Goal: Task Accomplishment & Management: Complete application form

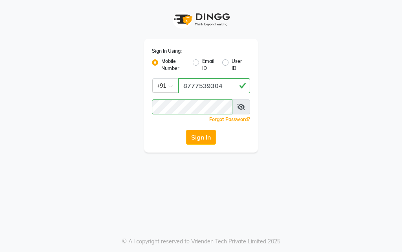
click at [203, 134] on button "Sign In" at bounding box center [201, 137] width 30 height 15
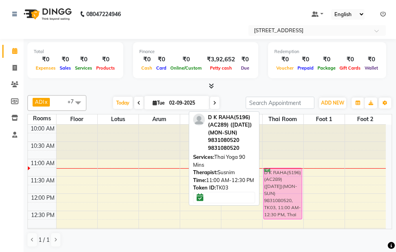
drag, startPoint x: 280, startPoint y: 173, endPoint x: 282, endPoint y: 182, distance: 8.9
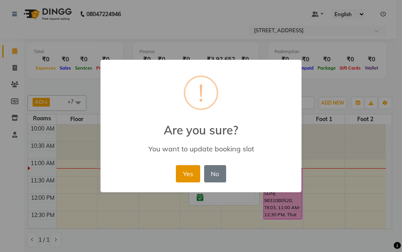
click at [194, 174] on button "Yes" at bounding box center [188, 173] width 24 height 17
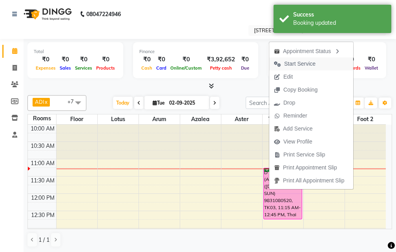
click at [320, 65] on button "Start Service" at bounding box center [311, 63] width 84 height 13
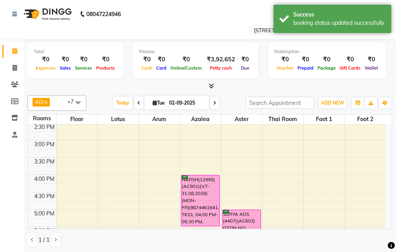
scroll to position [236, 0]
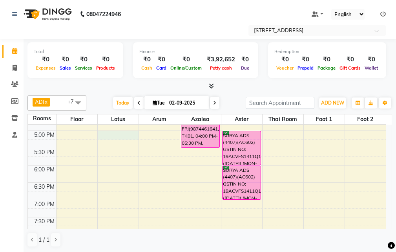
click at [121, 135] on div "10:00 AM 10:30 AM 11:00 AM 11:30 AM 12:00 PM 12:30 PM 1:00 PM 1:30 PM 2:00 PM 2…" at bounding box center [207, 113] width 358 height 449
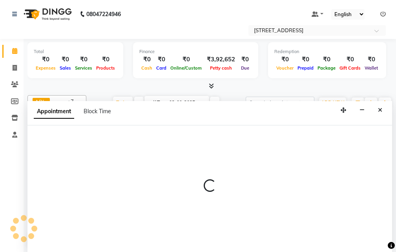
scroll to position [0, 0]
select select "1020"
select select "tentative"
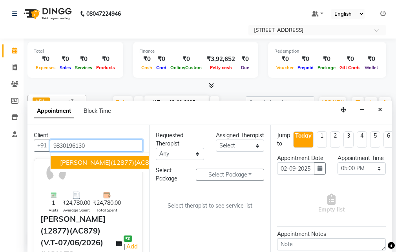
click at [101, 160] on span "[PERSON_NAME](12877)(AC879)(V.T-07/06/2026) (MON TO SUN)9830196130" at bounding box center [177, 162] width 234 height 8
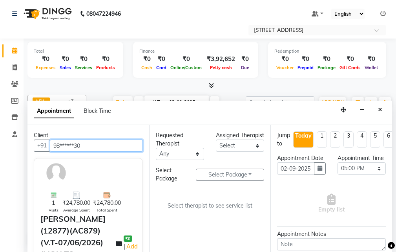
type input "98******30"
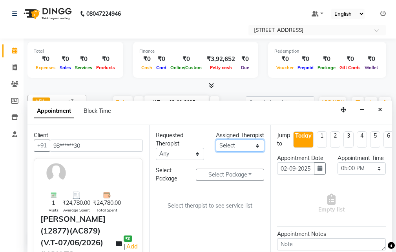
click at [254, 152] on select "Select ADI ANJU [PERSON_NAME] [DEMOGRAPHIC_DATA] 1 [PERSON_NAME] [PERSON_NAME]" at bounding box center [240, 145] width 48 height 12
select select "45391"
click at [216, 148] on select "Select ADI ANJU [PERSON_NAME] [DEMOGRAPHIC_DATA] 1 [PERSON_NAME] [PERSON_NAME]" at bounding box center [240, 145] width 48 height 12
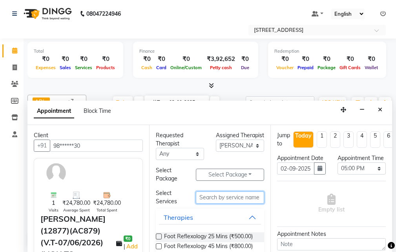
click at [230, 194] on input "text" at bounding box center [230, 197] width 68 height 12
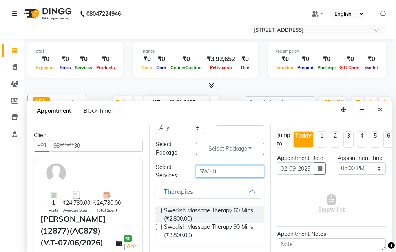
type input "SWEDI"
click at [157, 225] on label at bounding box center [159, 227] width 6 height 6
click at [157, 225] on input "checkbox" at bounding box center [158, 227] width 5 height 5
checkbox input "true"
select select "1844"
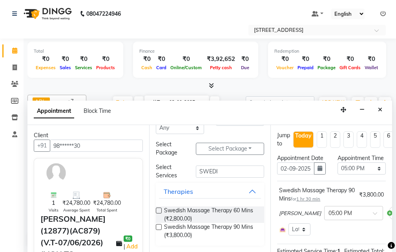
click at [159, 226] on label at bounding box center [159, 227] width 6 height 6
click at [159, 226] on input "checkbox" at bounding box center [158, 227] width 5 height 5
checkbox input "true"
select select "1844"
checkbox input "false"
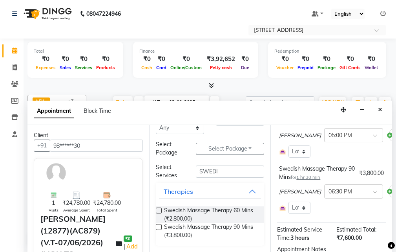
scroll to position [157, 0]
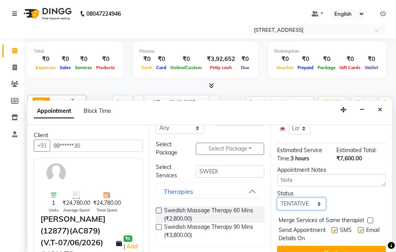
click at [311, 210] on select "Select TENTATIVE CONFIRM CHECK-IN UPCOMING" at bounding box center [301, 203] width 48 height 12
select select "confirm booking"
click at [277, 206] on select "Select TENTATIVE CONFIRM CHECK-IN UPCOMING" at bounding box center [301, 203] width 48 height 12
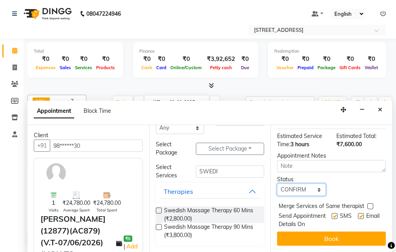
scroll to position [194, 0]
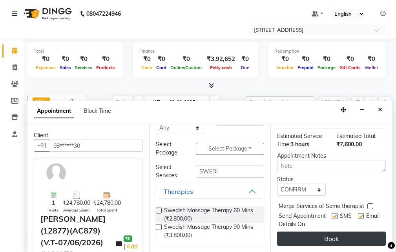
click at [313, 231] on button "Book" at bounding box center [331, 238] width 109 height 14
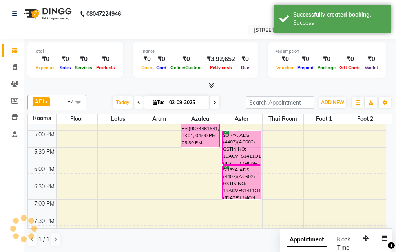
scroll to position [0, 0]
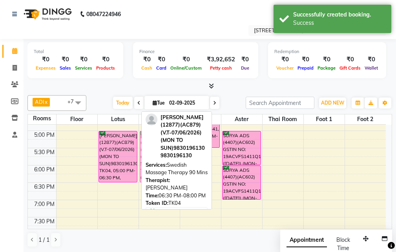
drag, startPoint x: 114, startPoint y: 198, endPoint x: 160, endPoint y: 143, distance: 72.0
click at [160, 143] on div "ADI x ANJU x [PERSON_NAME] x JUNI x LILY x SUMAN x SUSNIM x +7 Select All ADI A…" at bounding box center [209, 171] width 365 height 158
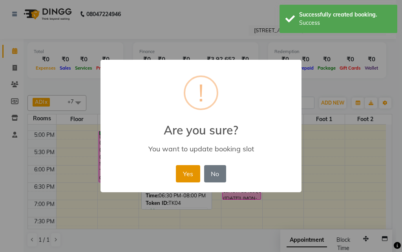
click at [185, 173] on button "Yes" at bounding box center [188, 173] width 24 height 17
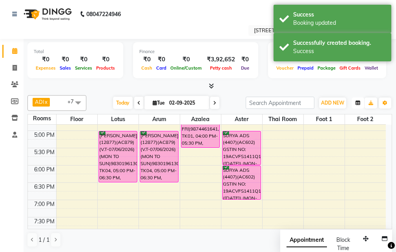
click at [360, 106] on button "button" at bounding box center [358, 102] width 13 height 11
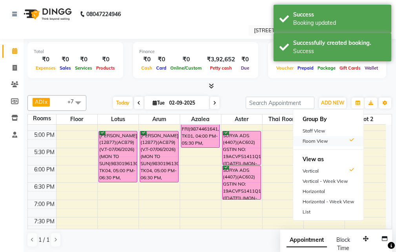
click at [342, 138] on div "Room View" at bounding box center [328, 141] width 70 height 10
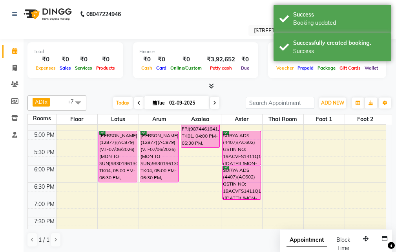
click at [351, 101] on div "Group By Staff View Room View View as Vertical Vertical - Week View Horizontal …" at bounding box center [358, 103] width 14 height 13
click at [352, 103] on button "button" at bounding box center [358, 102] width 13 height 11
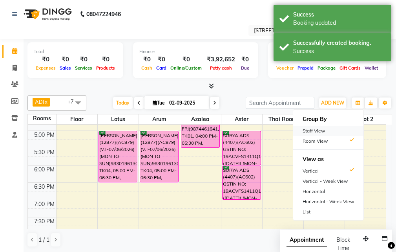
click at [331, 128] on div "Staff View" at bounding box center [328, 131] width 70 height 10
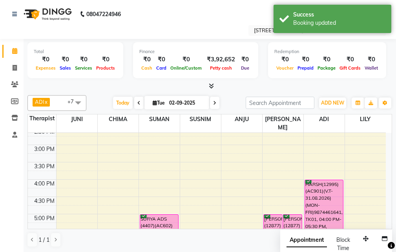
scroll to position [188, 0]
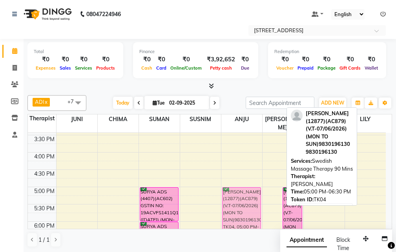
drag, startPoint x: 272, startPoint y: 199, endPoint x: 259, endPoint y: 201, distance: 12.7
click at [259, 201] on tr "SURYA ADS (4407)(AC602) GSTIN NO: 19ACVFS1411Q1ZC ([DATE]) (MON-SUN) 9831026890…" at bounding box center [207, 169] width 358 height 449
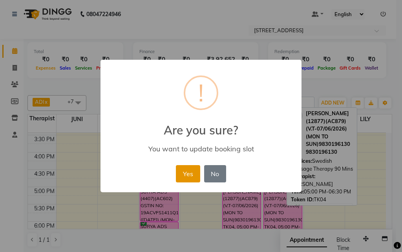
click at [193, 172] on button "Yes" at bounding box center [188, 173] width 24 height 17
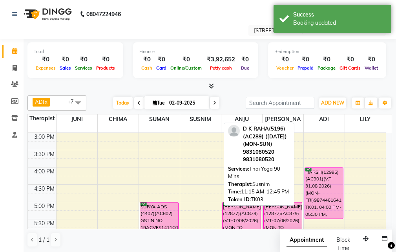
scroll to position [266, 0]
